Goal: Transaction & Acquisition: Obtain resource

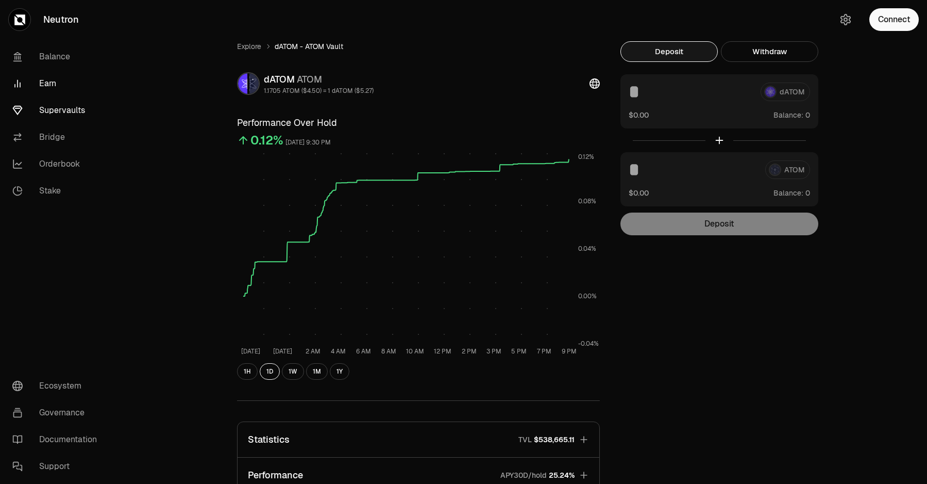
click at [41, 79] on link "Earn" at bounding box center [57, 83] width 107 height 27
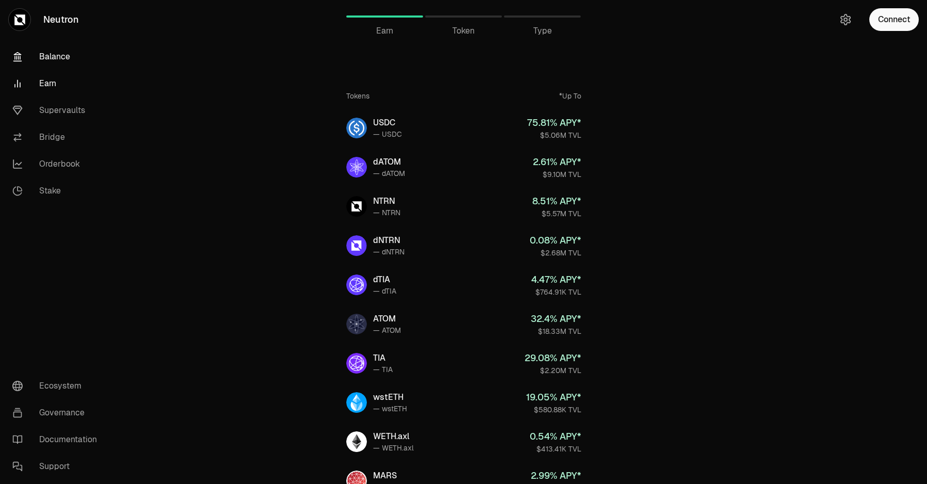
click at [40, 48] on link "Balance" at bounding box center [57, 56] width 107 height 27
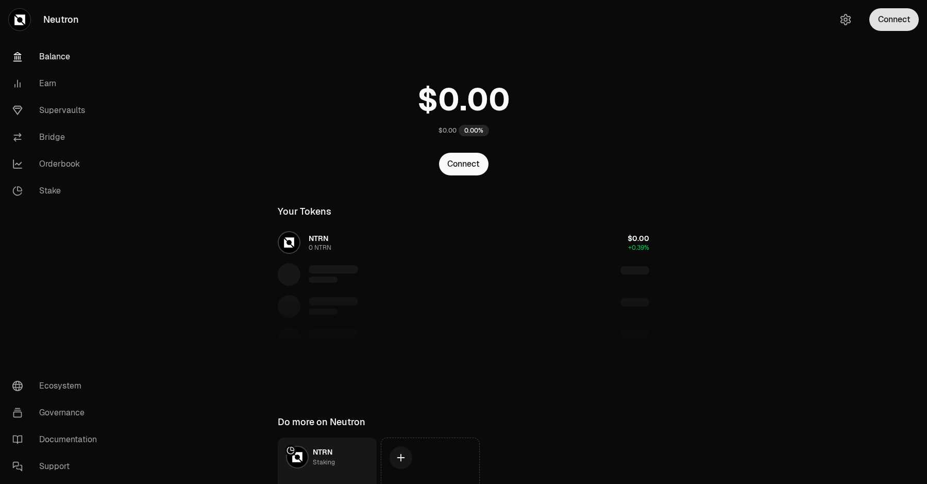
click at [885, 20] on button "Connect" at bounding box center [894, 19] width 49 height 23
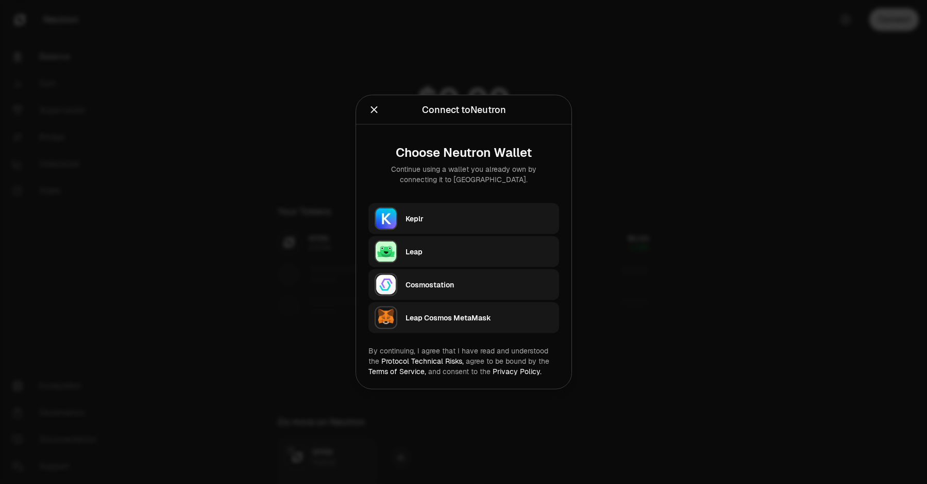
click at [426, 228] on div "Keplr" at bounding box center [483, 219] width 154 height 24
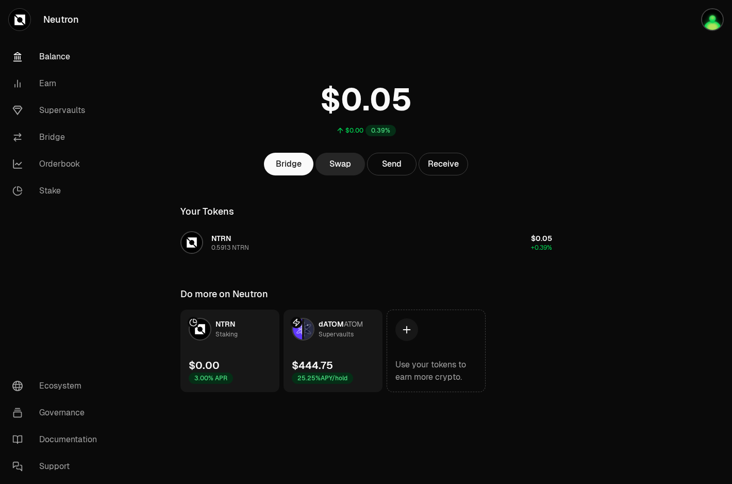
click at [363, 365] on link "dATOM ATOM Supervaults $444.75 25.25% APY/hold" at bounding box center [333, 350] width 99 height 82
click at [335, 347] on link "dATOM ATOM Supervaults $444.75 25.25% APY/hold" at bounding box center [333, 350] width 99 height 82
click at [285, 334] on link "dATOM ATOM Supervaults $444.75 25.25% APY/hold" at bounding box center [333, 350] width 99 height 82
click at [319, 334] on div "Supervaults" at bounding box center [336, 334] width 35 height 10
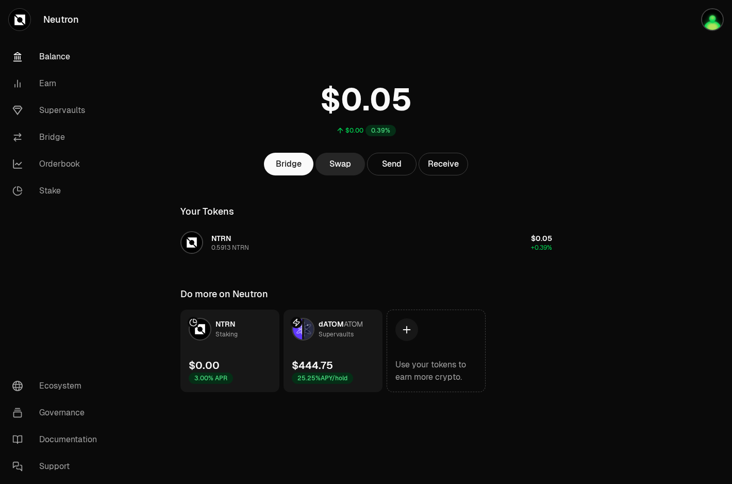
click at [319, 334] on div "Supervaults" at bounding box center [336, 334] width 35 height 10
